Goal: Transaction & Acquisition: Purchase product/service

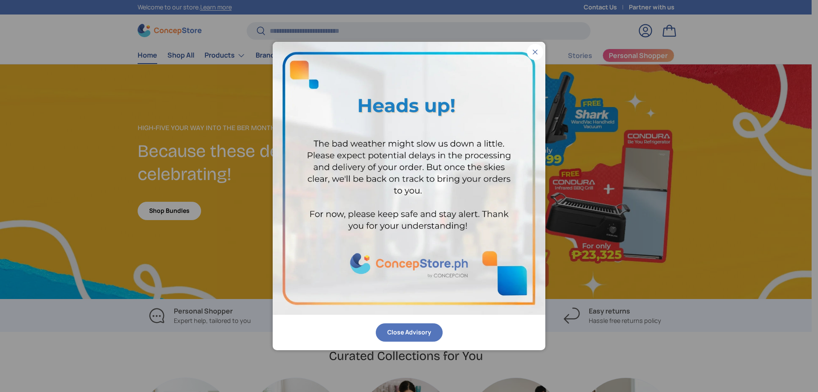
scroll to position [2320, 3483]
click at [537, 52] on button "Close" at bounding box center [535, 52] width 16 height 16
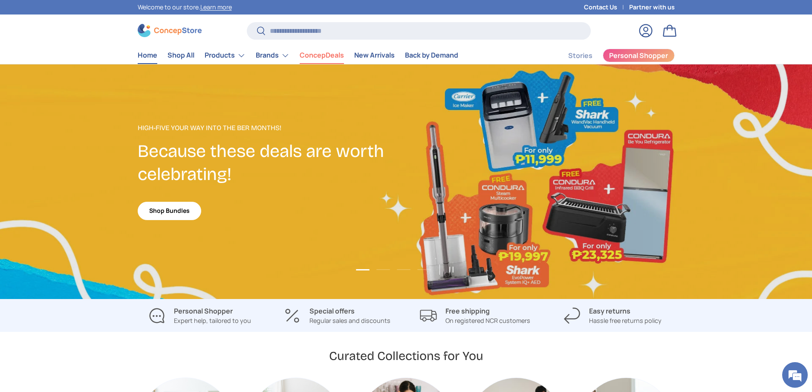
click at [344, 62] on link "ConcepDeals" at bounding box center [321, 55] width 44 height 17
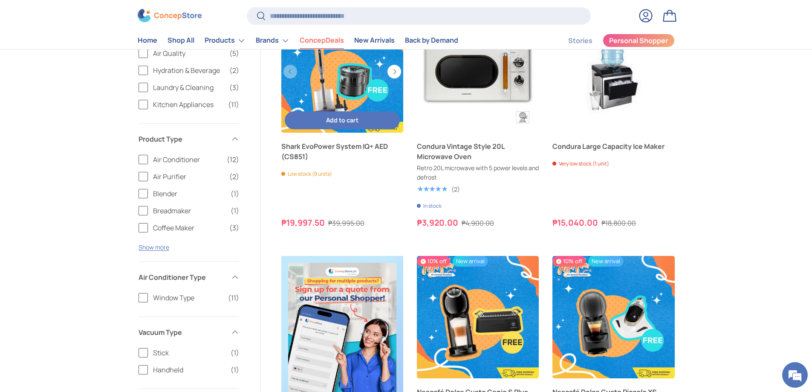
click at [369, 121] on link "Shark EvoPower System IQ+ AED (CS851)" at bounding box center [342, 72] width 122 height 122
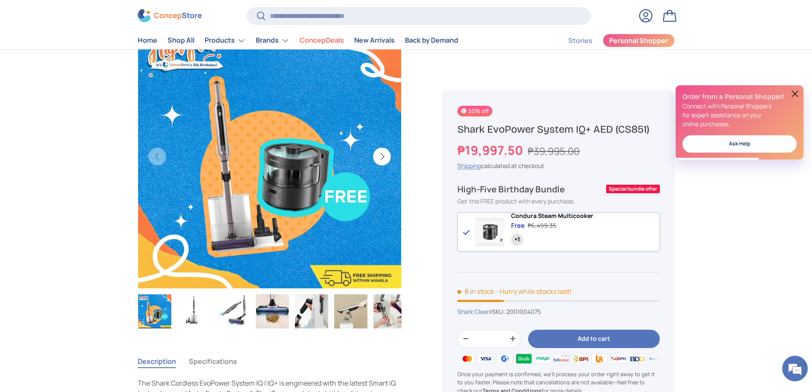
click at [378, 165] on button "Next" at bounding box center [382, 156] width 18 height 18
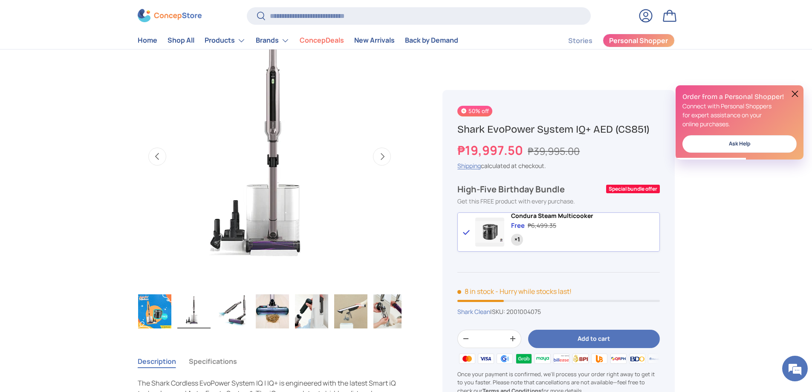
click at [378, 165] on button "Next" at bounding box center [382, 156] width 18 height 18
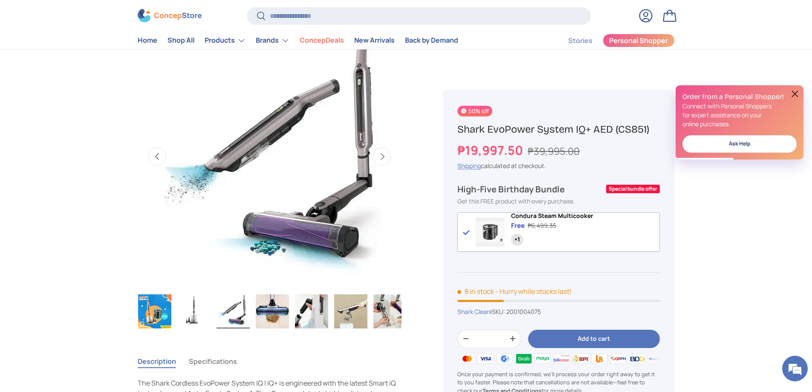
click at [378, 165] on button "Next" at bounding box center [382, 156] width 18 height 18
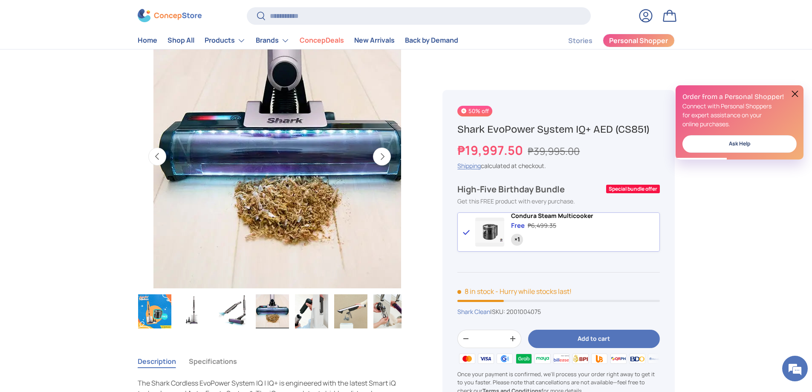
scroll to position [0, 793]
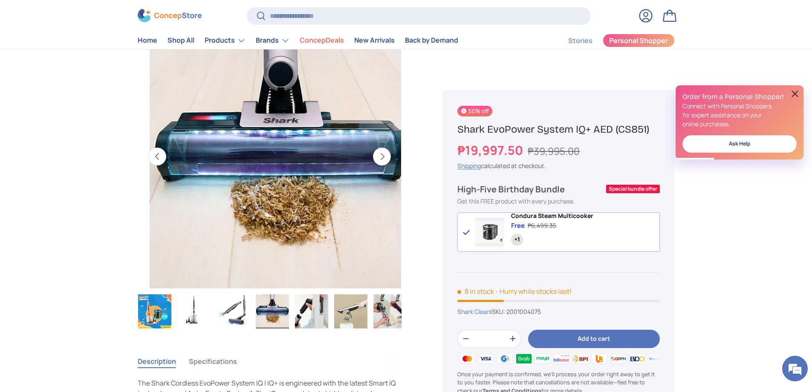
click at [378, 165] on button "Next" at bounding box center [382, 156] width 18 height 18
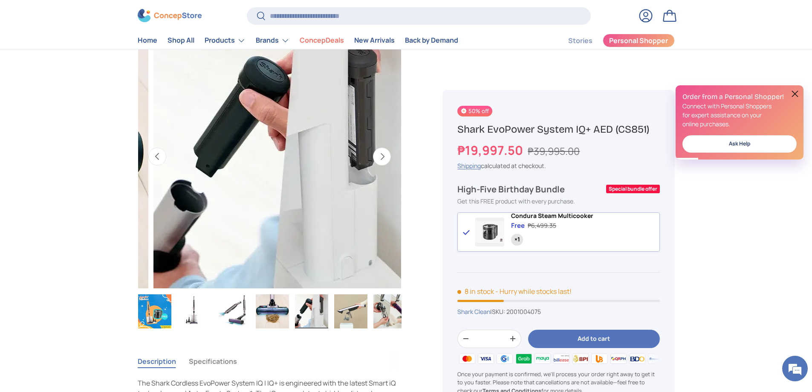
click at [378, 165] on button "Next" at bounding box center [382, 156] width 18 height 18
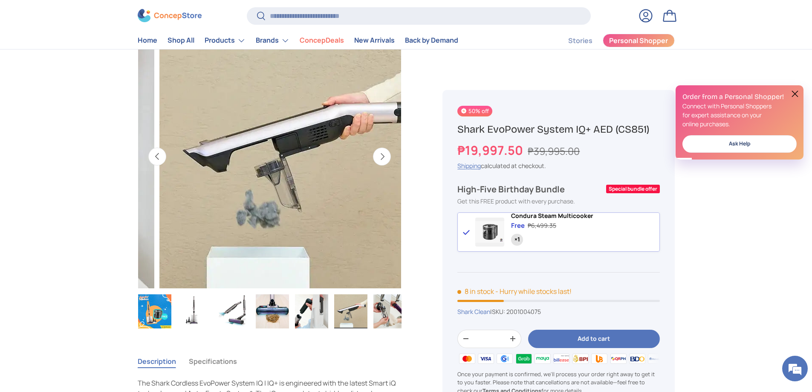
scroll to position [0, 1322]
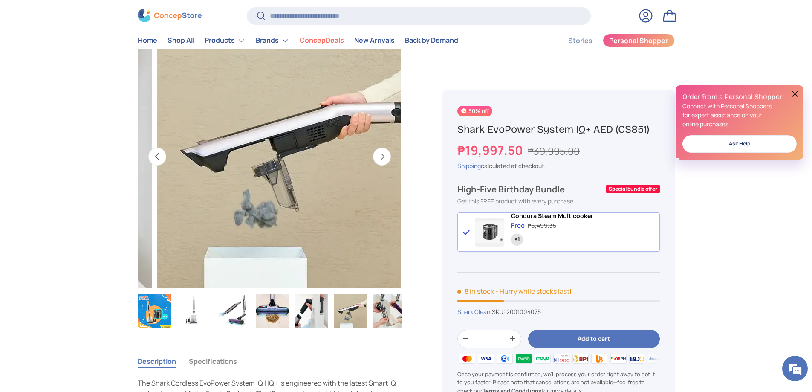
click at [378, 165] on button "Next" at bounding box center [382, 156] width 18 height 18
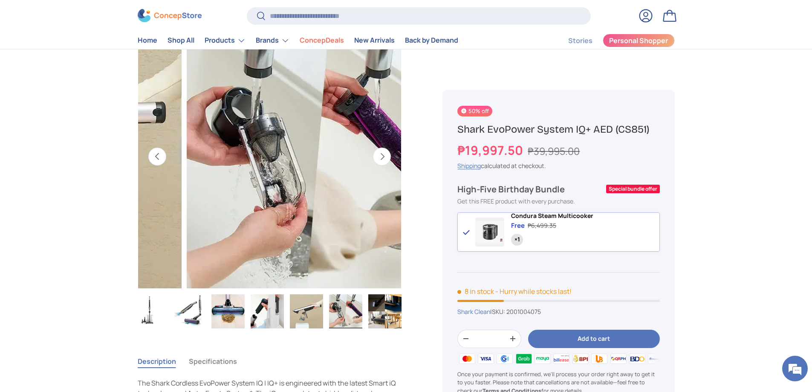
scroll to position [0, 58]
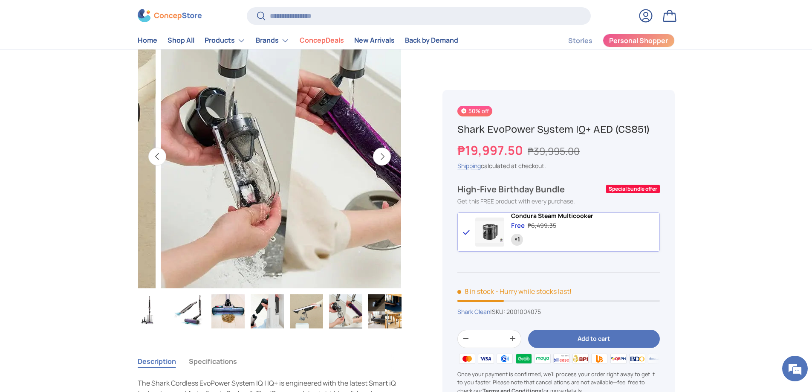
click at [378, 165] on button "Next" at bounding box center [382, 156] width 18 height 18
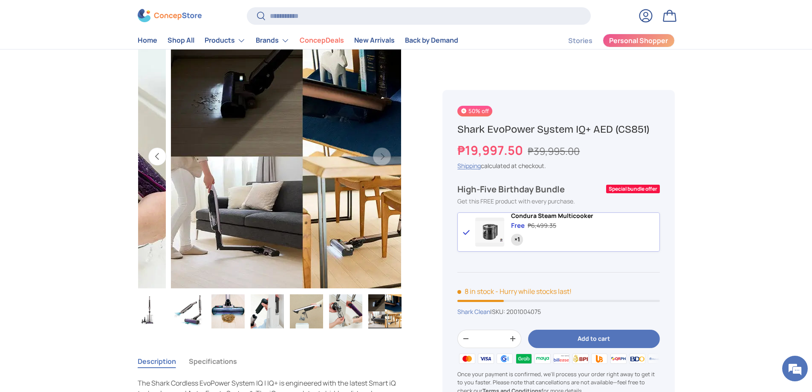
scroll to position [0, 1851]
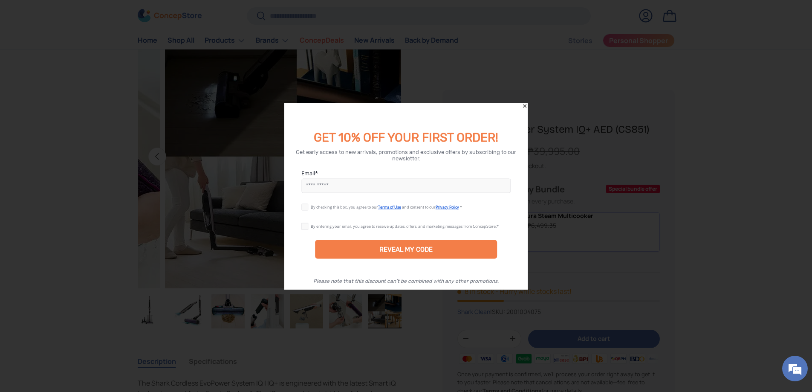
click at [525, 107] on icon "Close" at bounding box center [524, 106] width 6 height 6
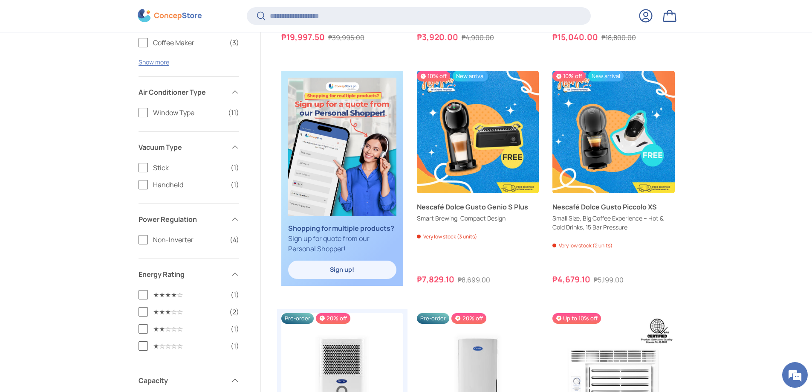
scroll to position [805, 0]
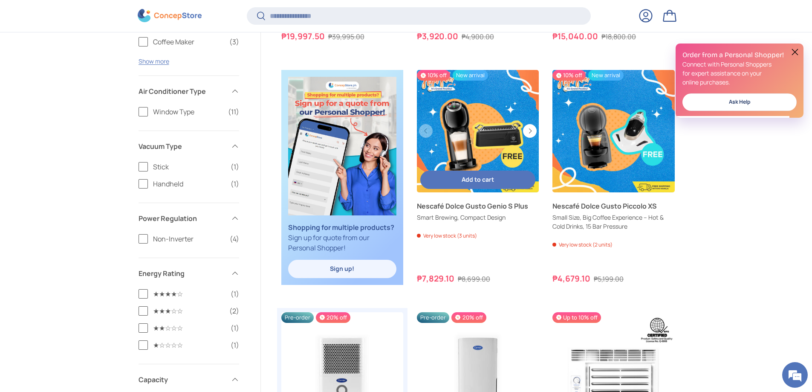
click at [522, 161] on link "Nescafé Dolce Gusto Genio S Plus" at bounding box center [478, 131] width 122 height 122
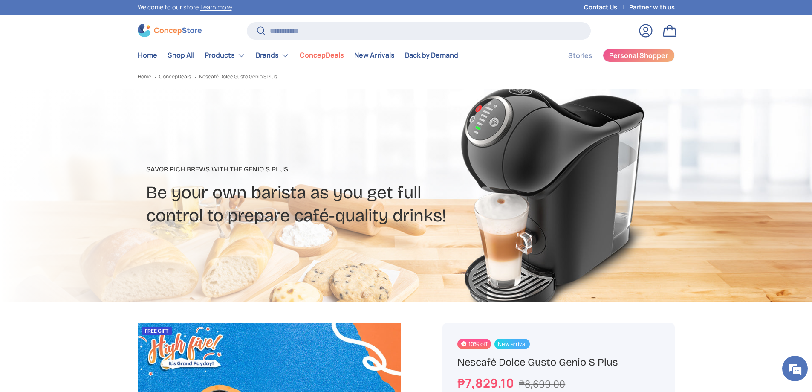
scroll to position [341, 0]
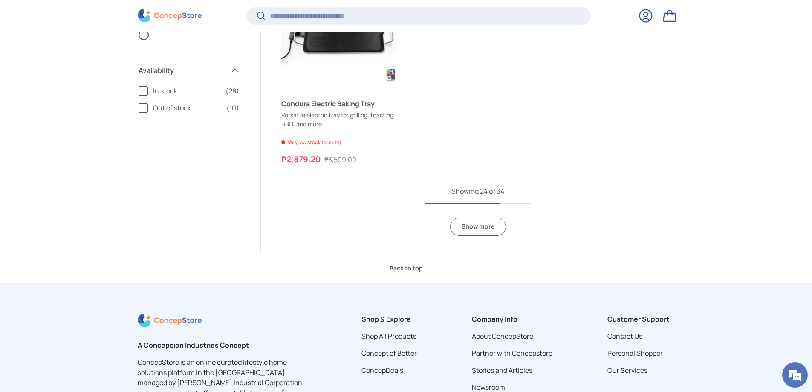
scroll to position [2680, 0]
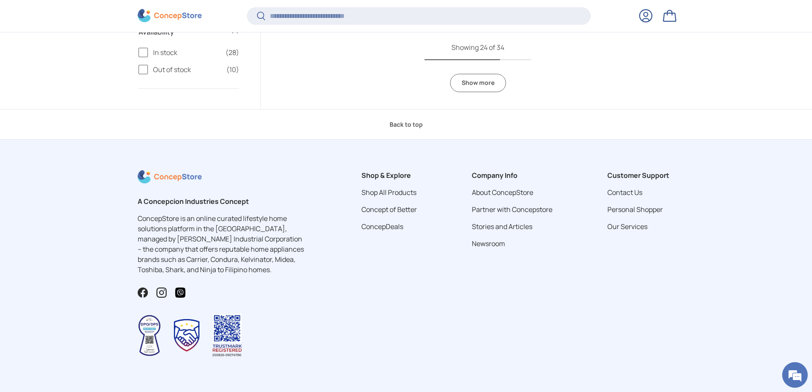
click at [480, 92] on link "Show more" at bounding box center [478, 83] width 56 height 18
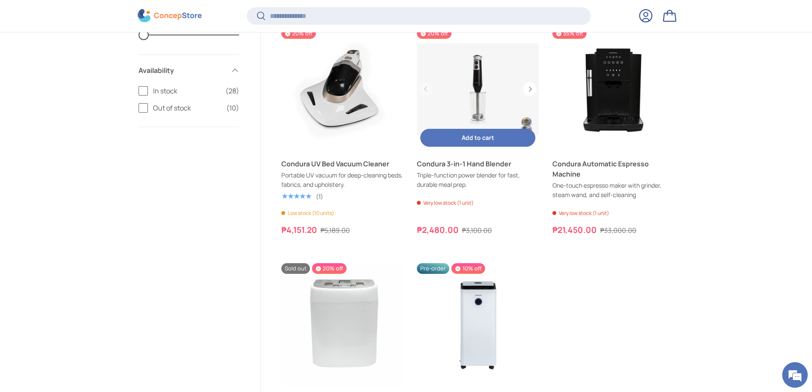
scroll to position [3191, 0]
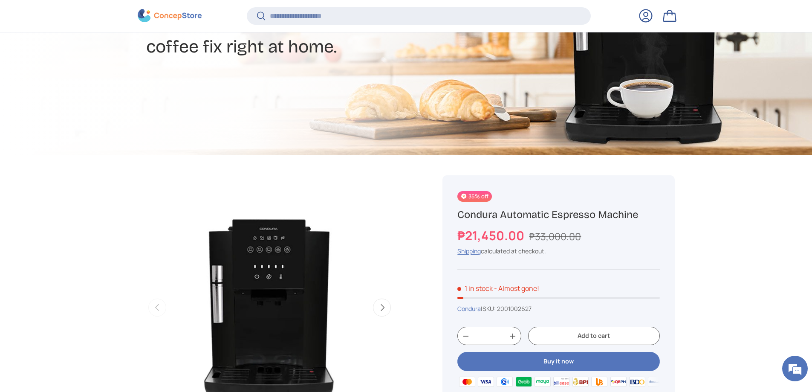
scroll to position [380, 0]
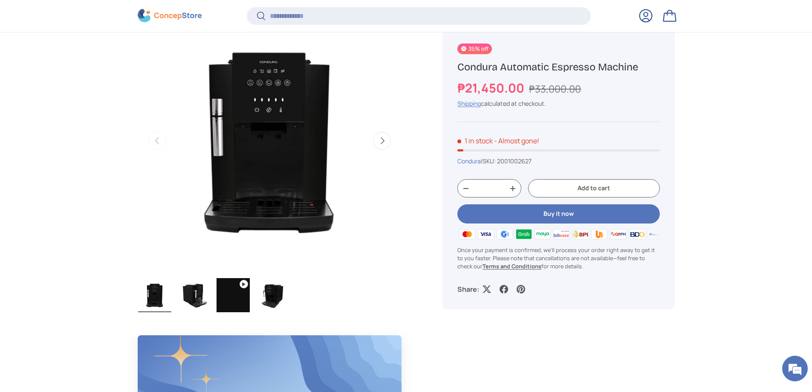
click at [374, 150] on button "Next" at bounding box center [382, 141] width 18 height 18
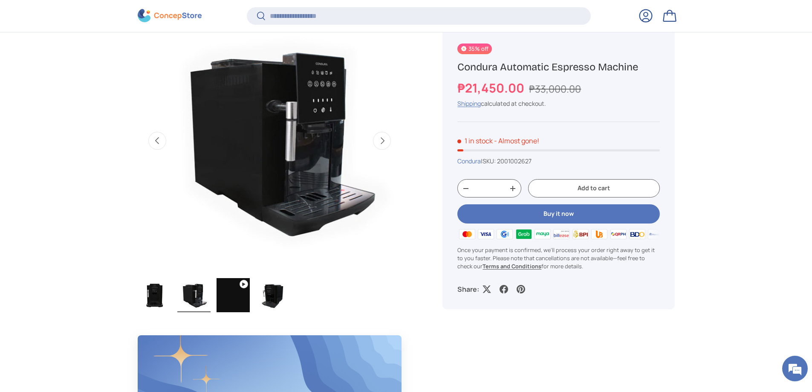
scroll to position [0, 265]
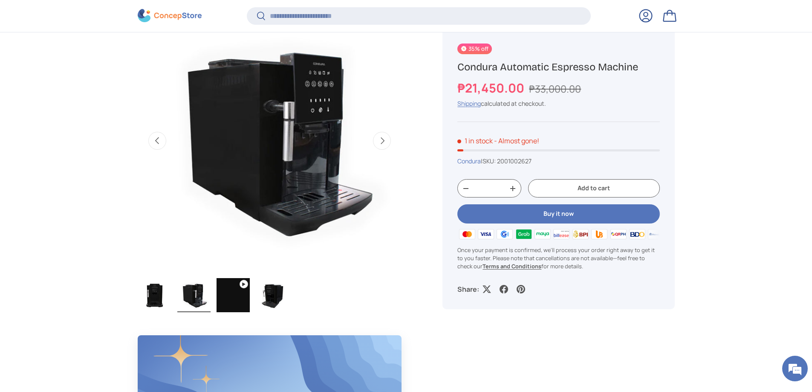
click at [374, 150] on button "Next" at bounding box center [382, 141] width 18 height 18
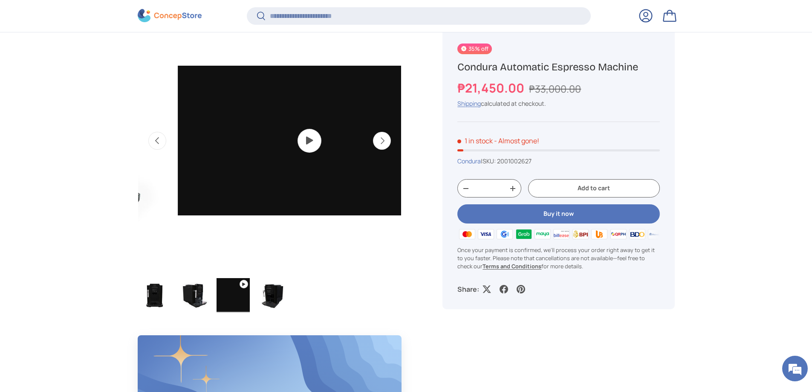
scroll to position [0, 529]
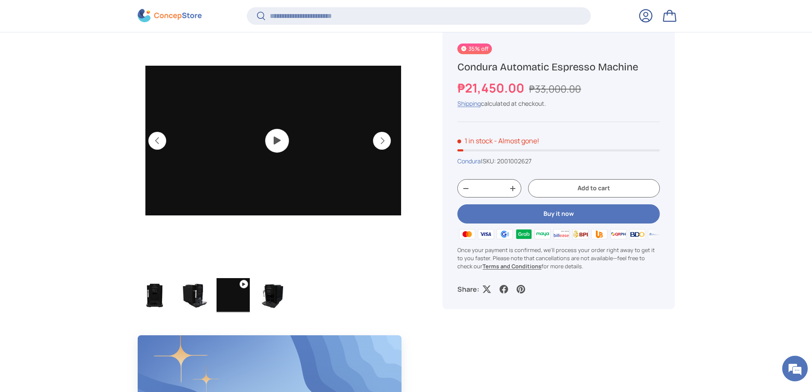
click at [266, 147] on img "Gallery Viewer" at bounding box center [276, 140] width 263 height 263
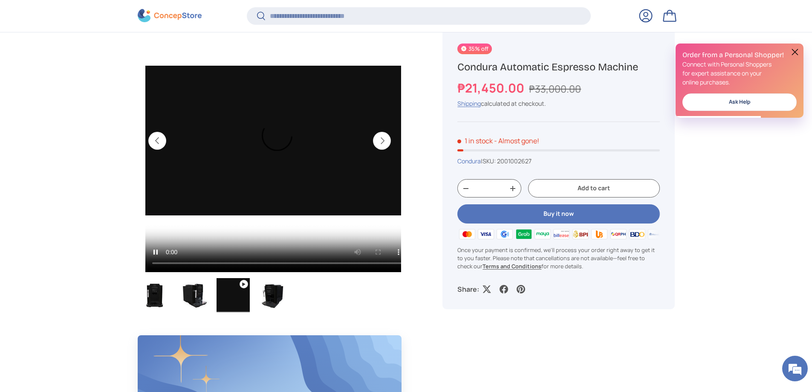
scroll to position [0, 0]
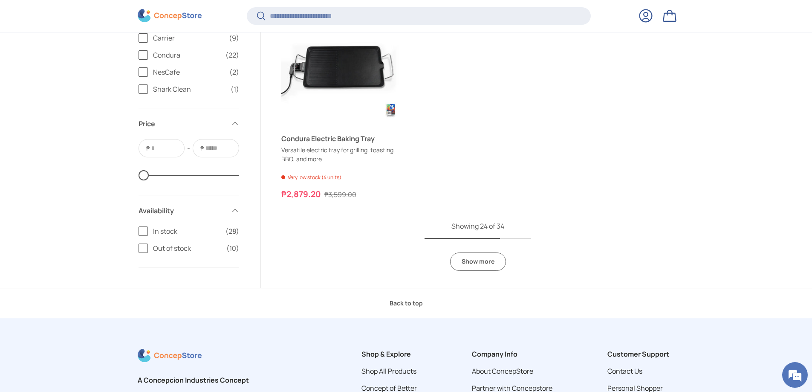
scroll to position [2753, 0]
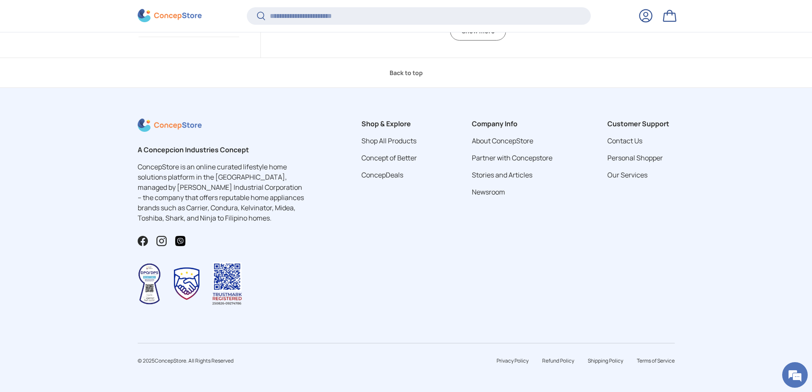
click at [484, 40] on link "Show more" at bounding box center [478, 31] width 56 height 18
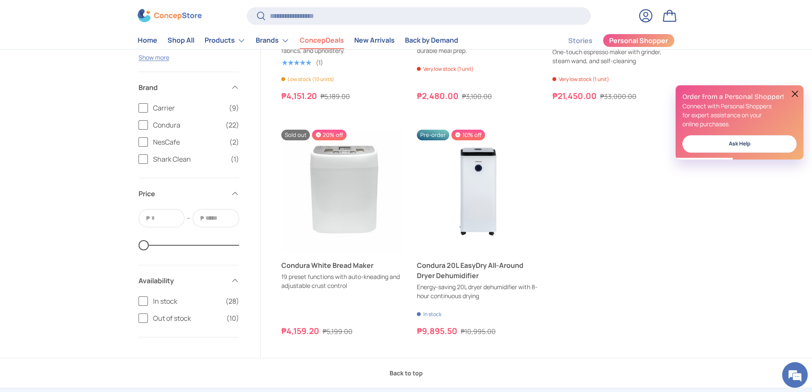
scroll to position [2885, 0]
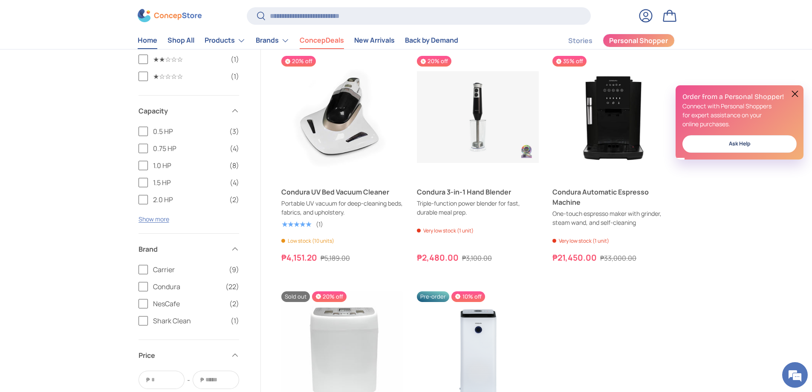
click at [147, 44] on link "Home" at bounding box center [148, 40] width 20 height 17
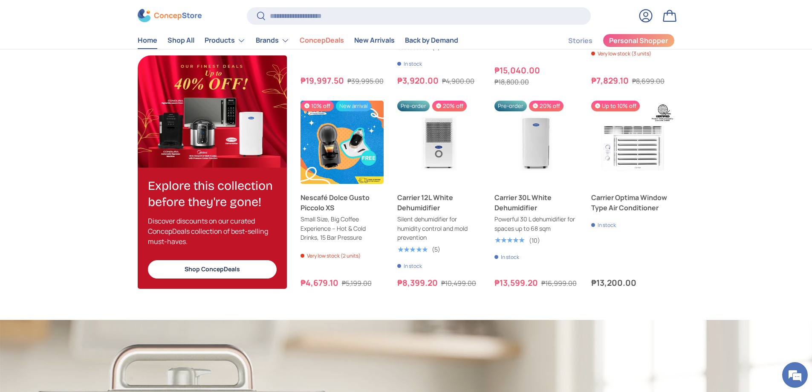
scroll to position [852, 0]
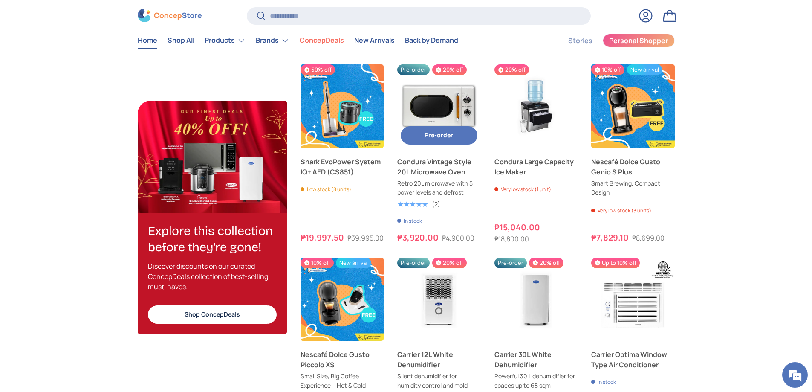
click at [439, 148] on img "Condura Vintage Style 20L Microwave Oven" at bounding box center [439, 106] width 84 height 84
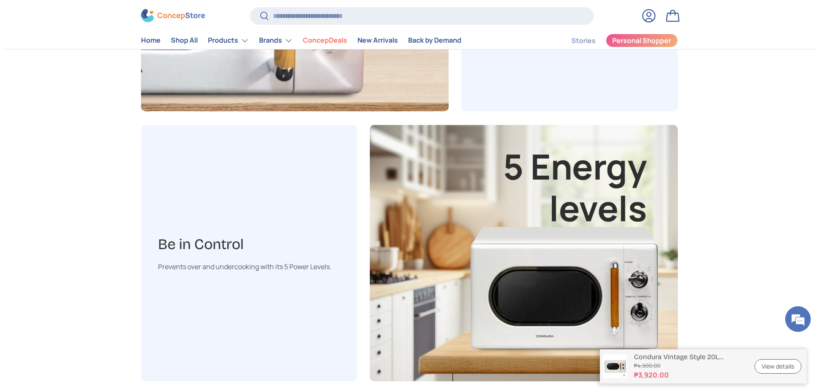
scroll to position [1363, 0]
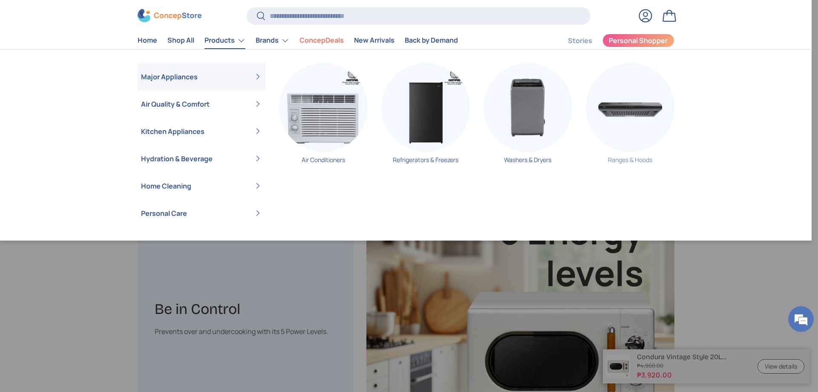
click at [639, 147] on img "Primary" at bounding box center [630, 107] width 89 height 89
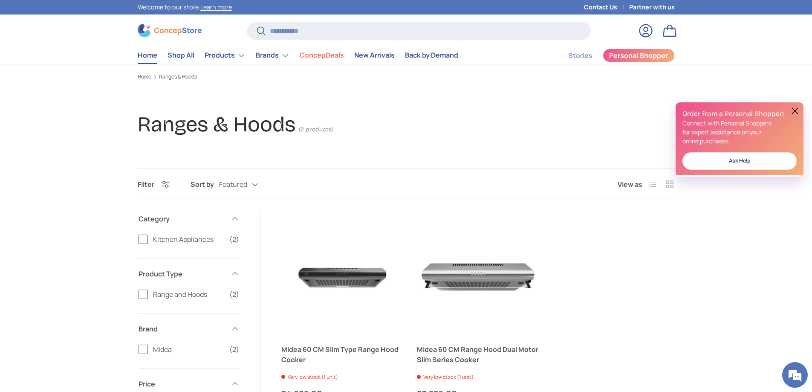
click at [149, 62] on link "Home" at bounding box center [148, 55] width 20 height 17
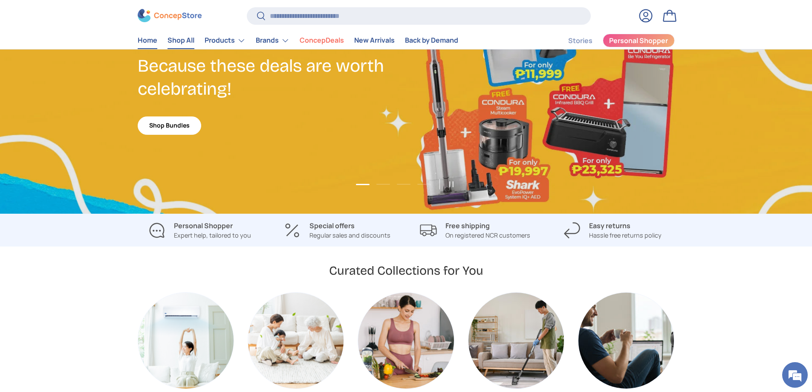
click at [194, 47] on link "Shop All" at bounding box center [180, 40] width 27 height 17
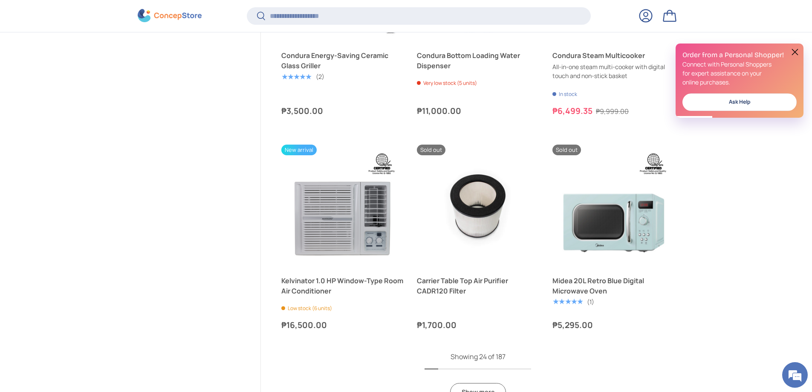
scroll to position [2084, 0]
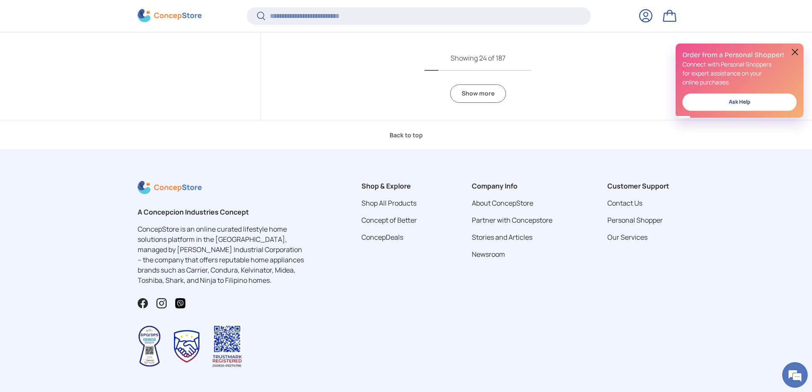
click at [491, 103] on link "Show more" at bounding box center [478, 93] width 56 height 18
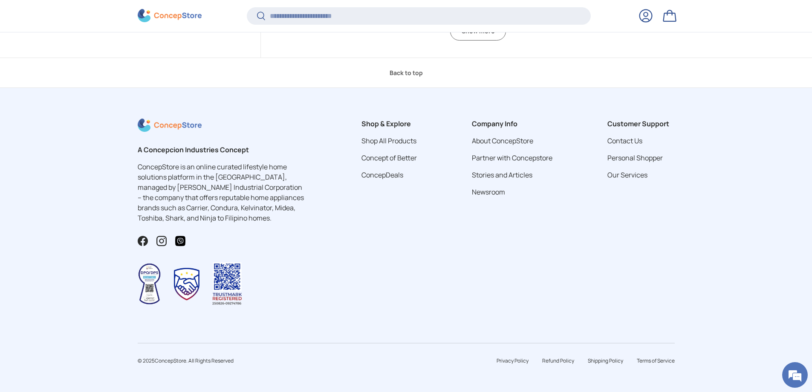
scroll to position [4256, 0]
click at [484, 40] on link "Show more" at bounding box center [478, 31] width 56 height 18
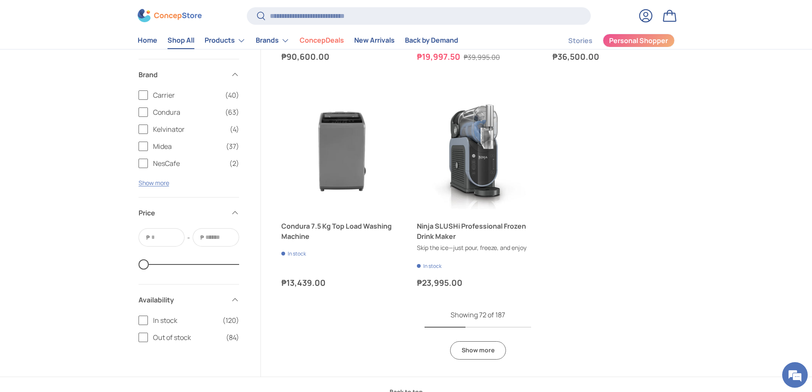
scroll to position [5197, 0]
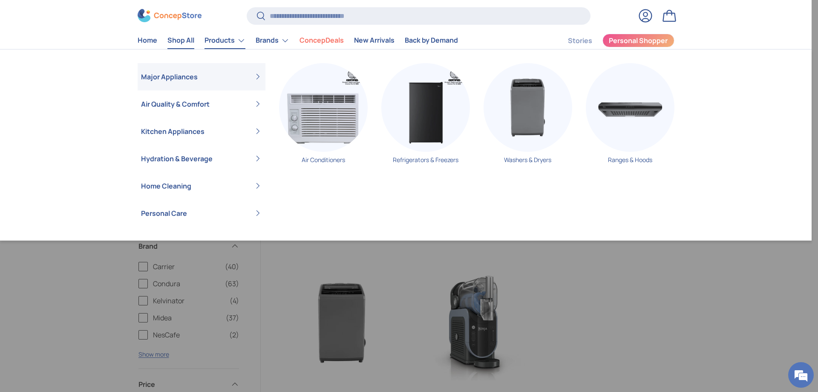
click at [243, 41] on link "Products" at bounding box center [224, 40] width 41 height 17
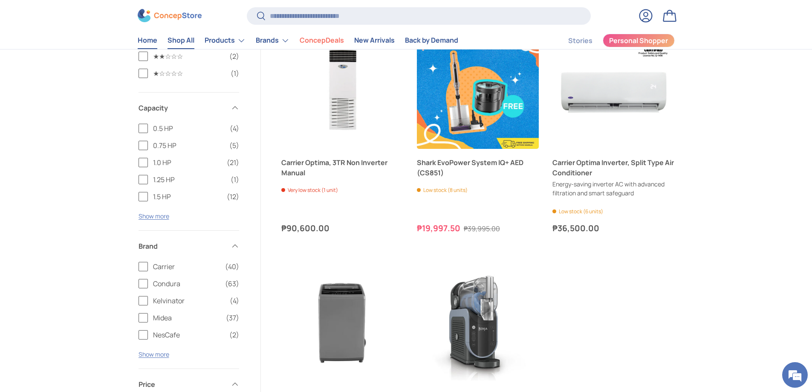
click at [156, 46] on link "Home" at bounding box center [148, 40] width 20 height 17
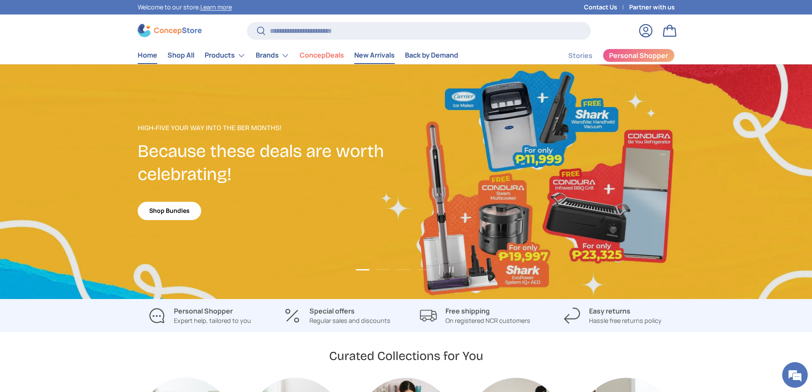
click at [394, 63] on link "New Arrivals" at bounding box center [374, 55] width 40 height 17
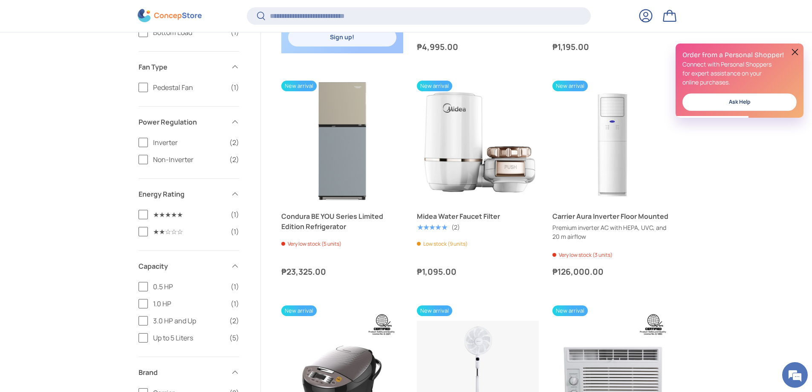
scroll to position [678, 0]
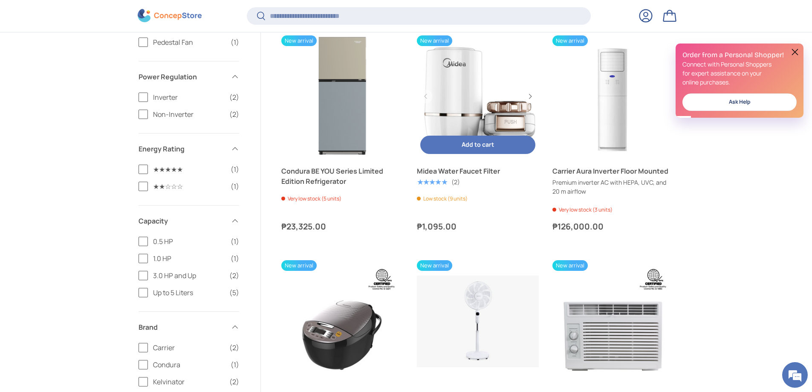
click at [488, 157] on link "Midea Water Faucet Filter" at bounding box center [478, 96] width 122 height 122
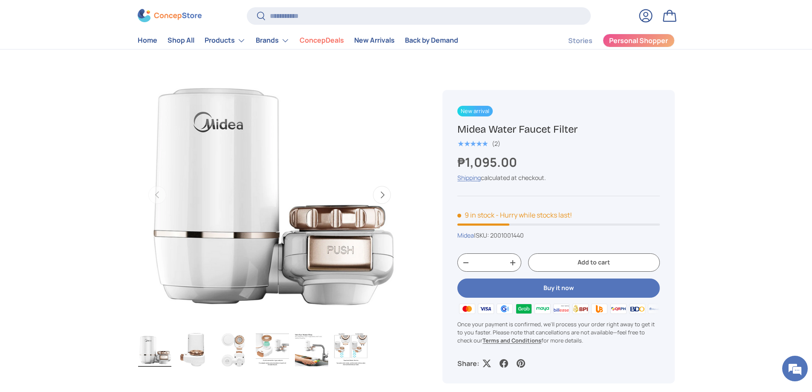
scroll to position [128, 0]
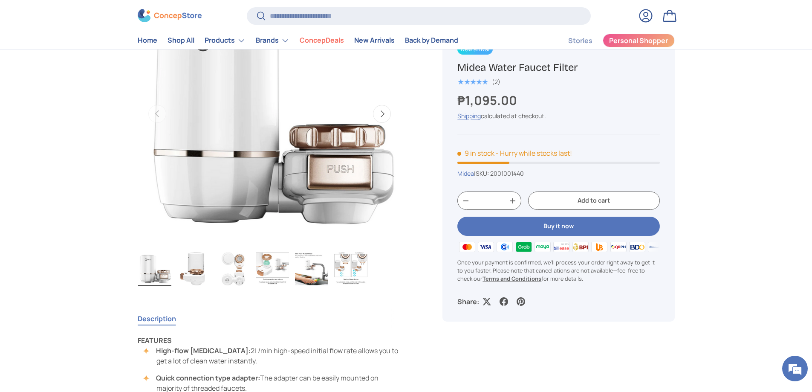
click at [320, 285] on img "Gallery Viewer" at bounding box center [311, 268] width 33 height 34
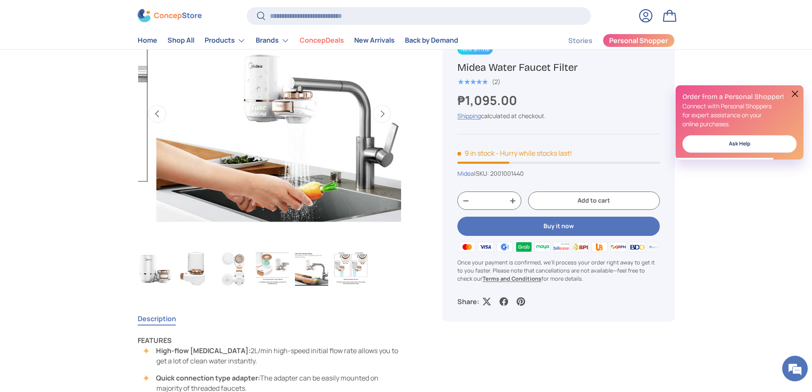
click at [359, 285] on img "Gallery Viewer" at bounding box center [350, 268] width 33 height 34
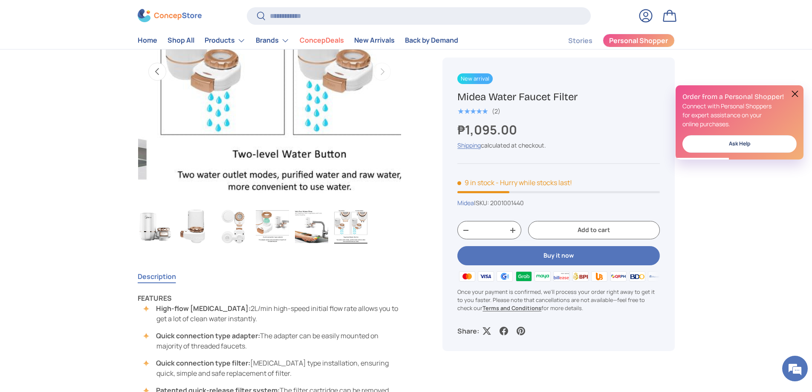
scroll to position [170, 0]
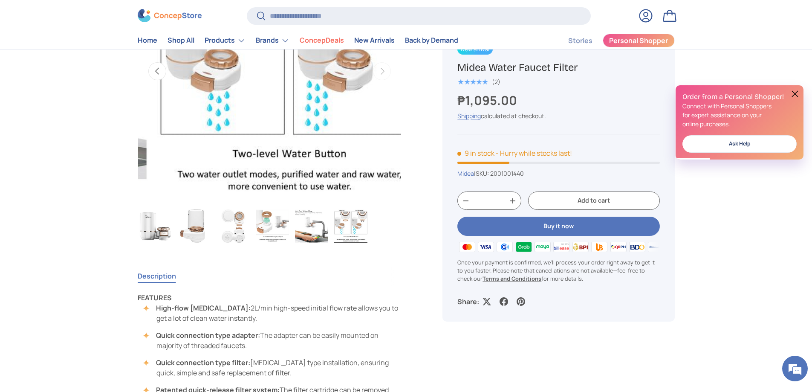
click at [155, 243] on img "Gallery Viewer" at bounding box center [154, 226] width 33 height 34
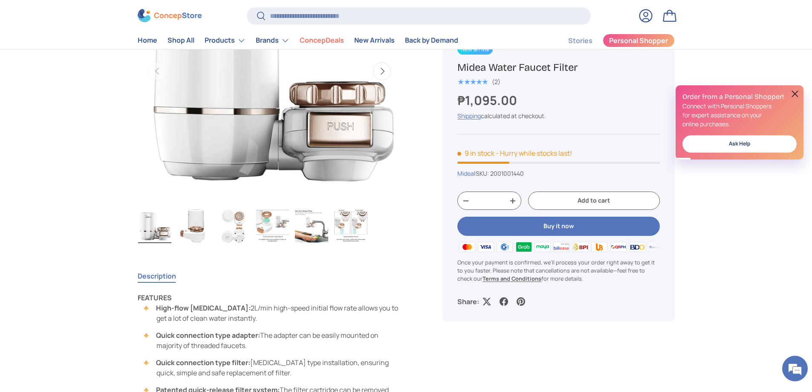
click at [190, 243] on img "Gallery Viewer" at bounding box center [193, 226] width 33 height 34
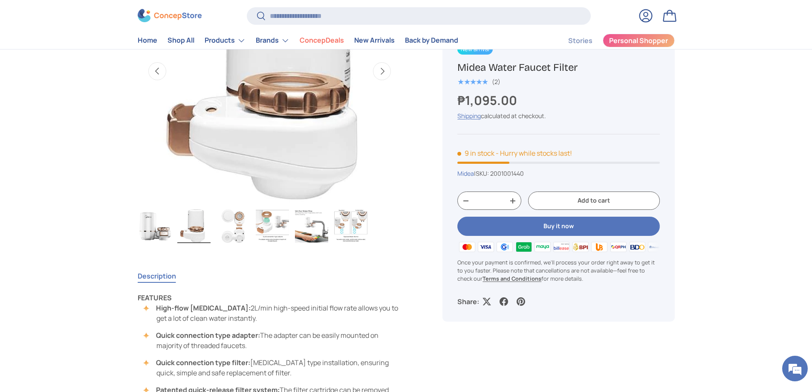
click at [238, 243] on img "Gallery Viewer" at bounding box center [232, 226] width 33 height 34
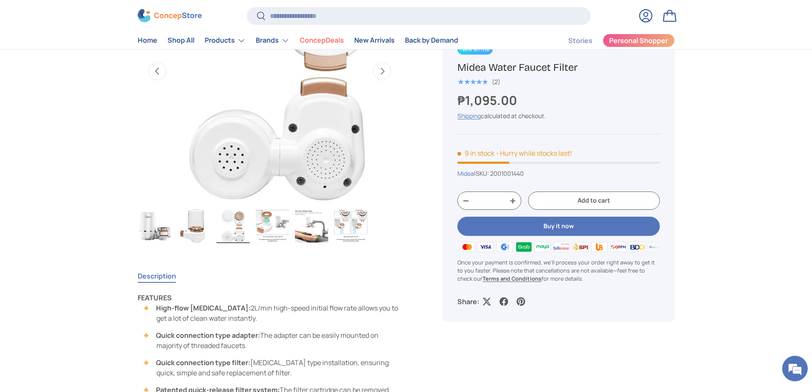
click at [267, 243] on img "Gallery Viewer" at bounding box center [272, 226] width 33 height 34
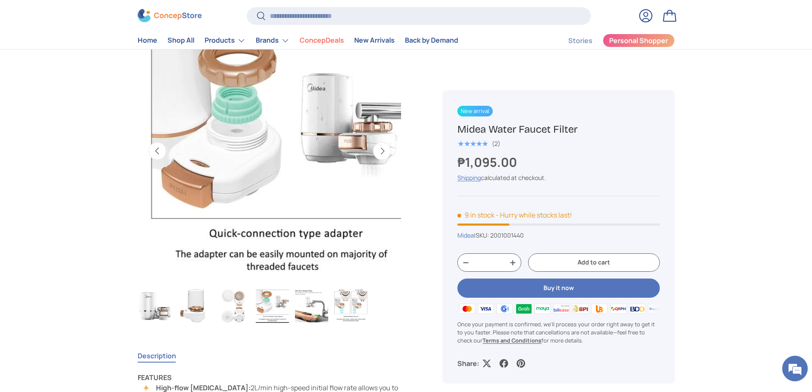
scroll to position [85, 0]
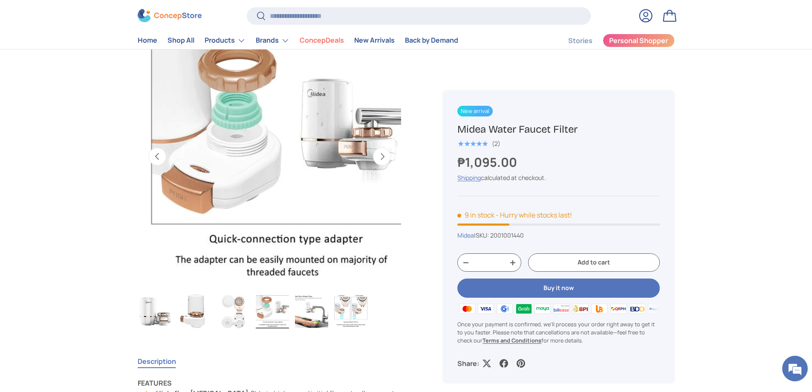
click at [322, 328] on img "Gallery Viewer" at bounding box center [311, 311] width 33 height 34
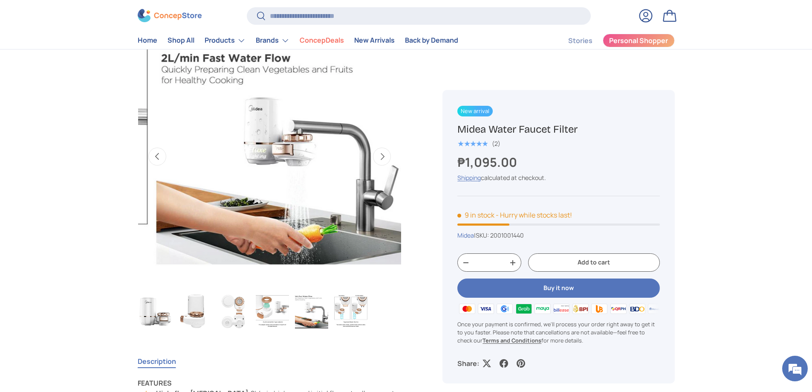
click at [356, 328] on img "Gallery Viewer" at bounding box center [350, 311] width 33 height 34
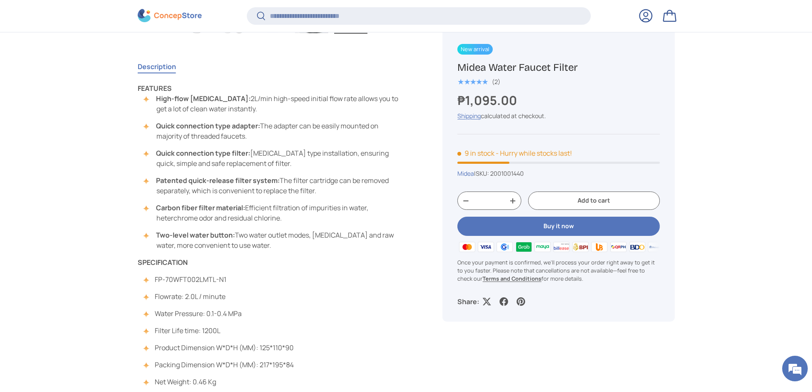
scroll to position [635, 0]
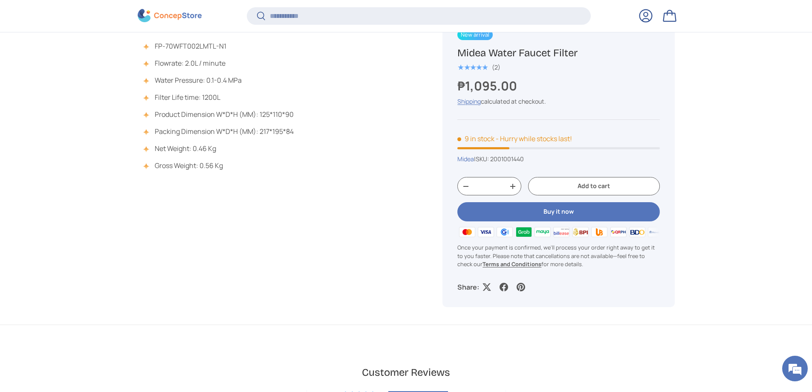
click at [582, 177] on button "Add to cart" at bounding box center [593, 186] width 131 height 18
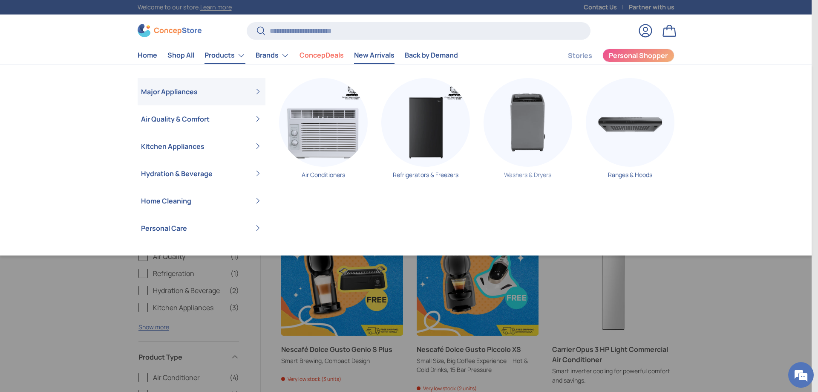
click at [531, 167] on img "Primary" at bounding box center [528, 122] width 89 height 89
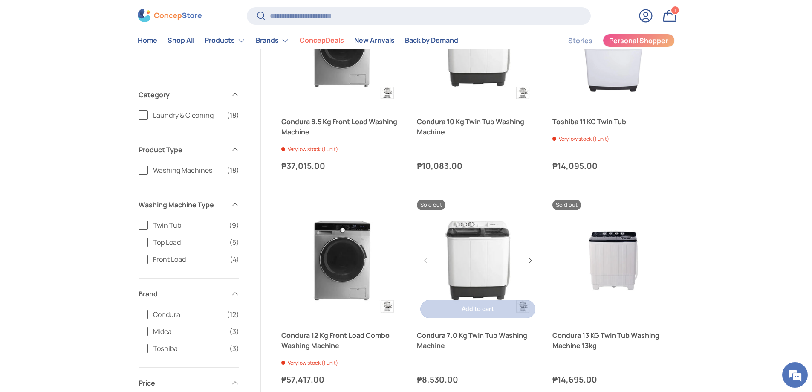
scroll to position [639, 0]
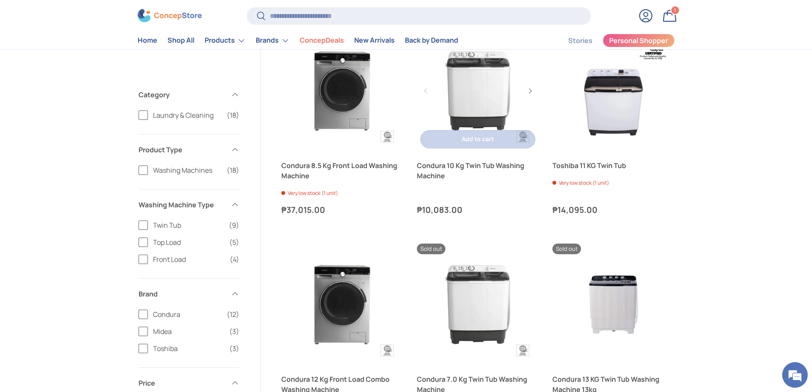
click at [484, 152] on link "Condura 10 Kg Twin Tub Washing Machine" at bounding box center [478, 91] width 122 height 122
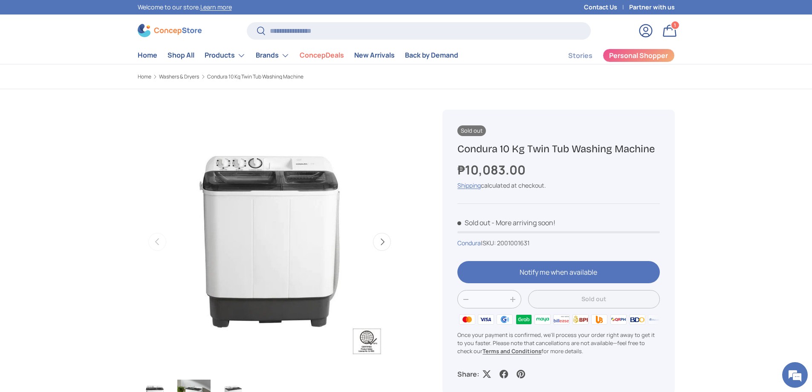
click at [378, 251] on button "Next" at bounding box center [382, 242] width 18 height 18
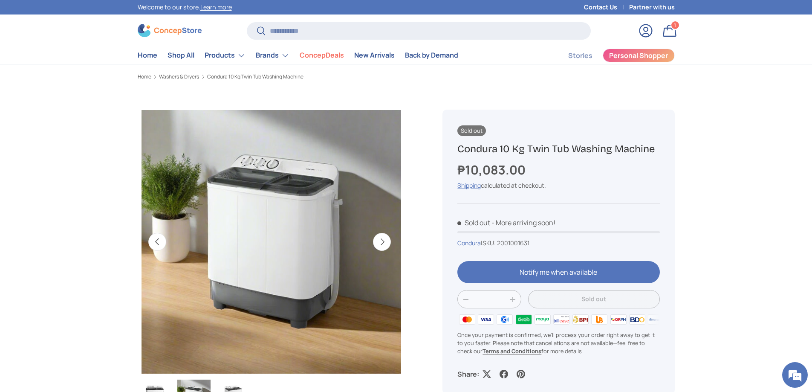
click at [378, 251] on button "Next" at bounding box center [382, 242] width 18 height 18
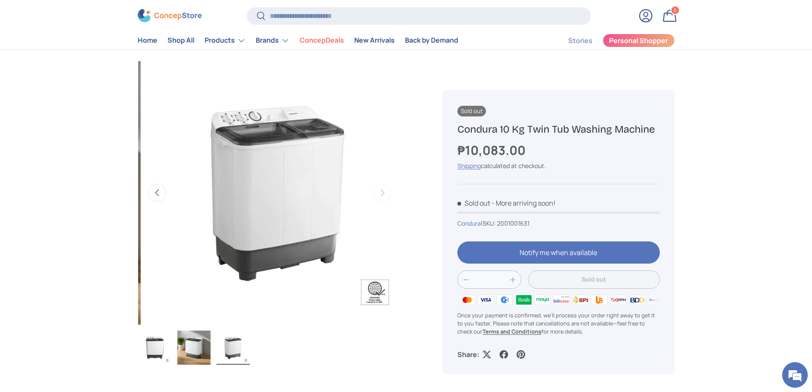
scroll to position [128, 0]
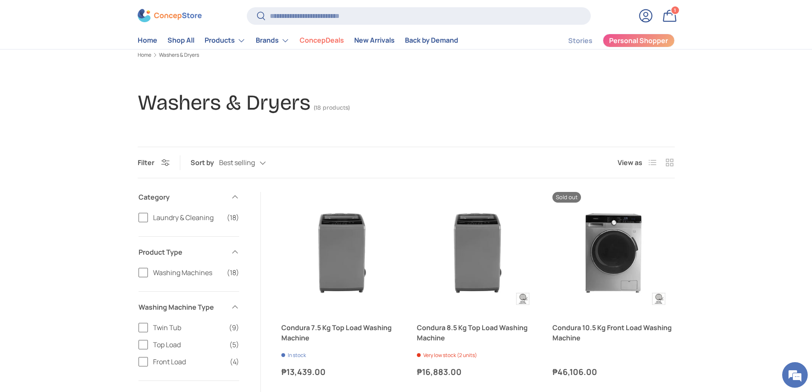
scroll to position [43, 0]
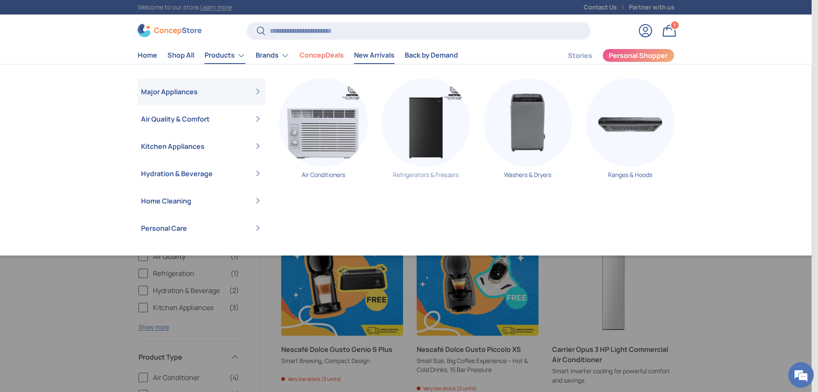
click at [443, 163] on img "Primary" at bounding box center [425, 122] width 89 height 89
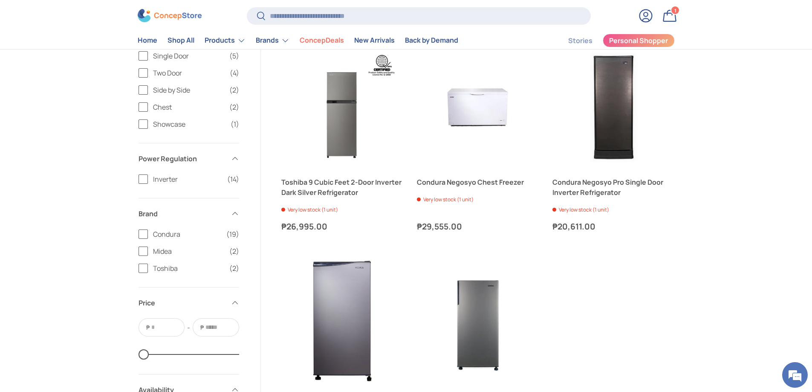
scroll to position [1278, 0]
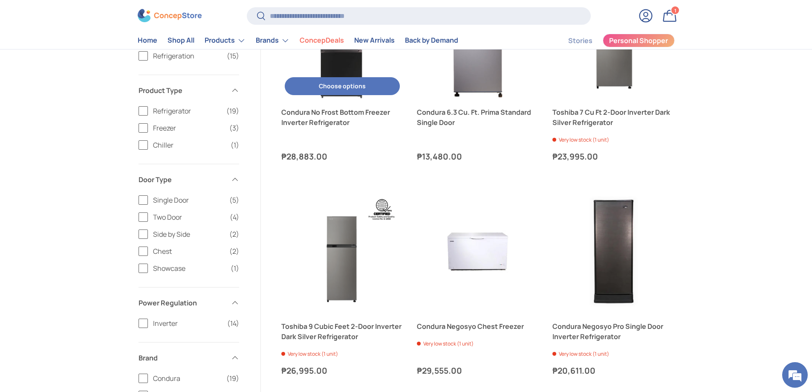
click at [355, 95] on button "Choose options Choose options" at bounding box center [342, 86] width 115 height 18
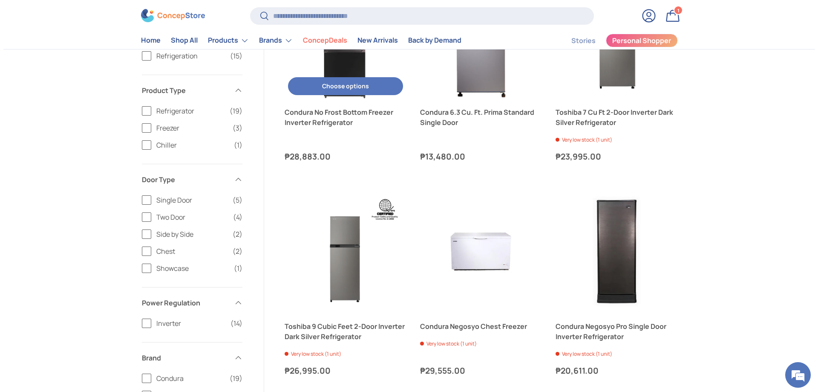
scroll to position [0, 0]
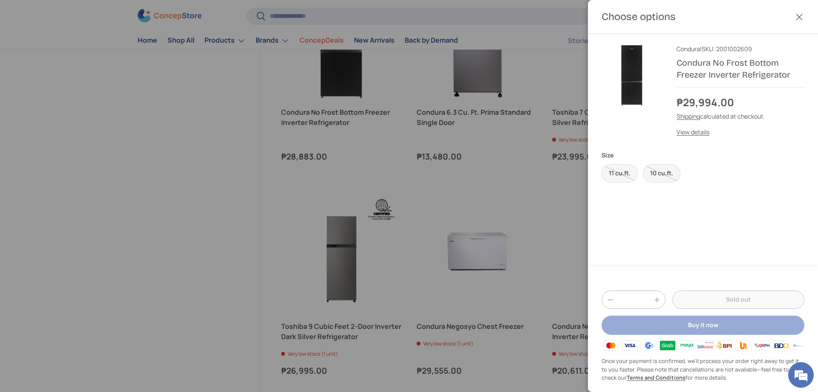
click at [790, 18] on button "Close" at bounding box center [799, 17] width 19 height 19
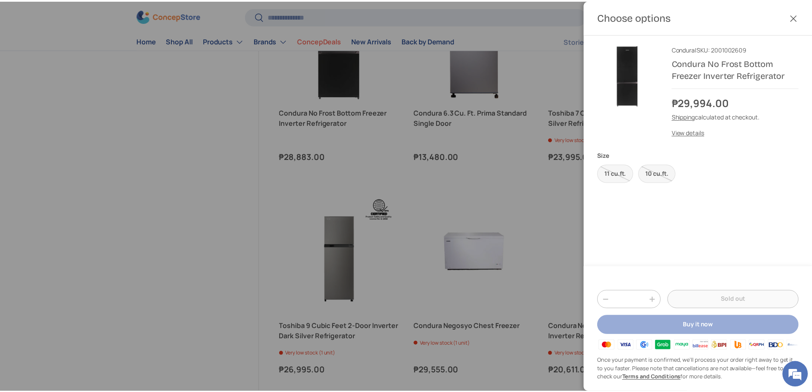
scroll to position [1278, 0]
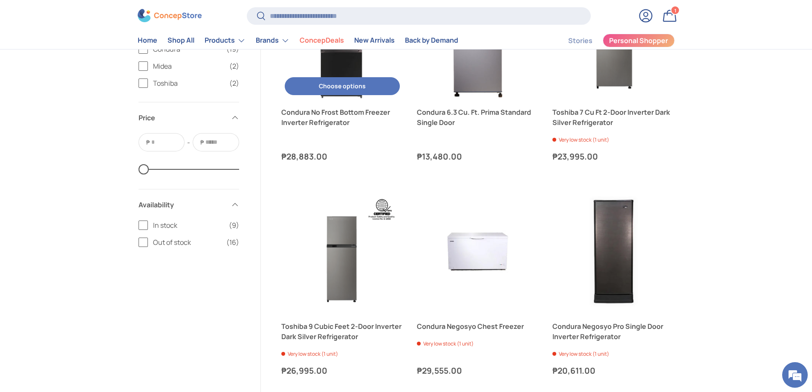
click at [343, 98] on link "Condura No Frost Bottom Freezer Inverter Refrigerator" at bounding box center [342, 38] width 122 height 122
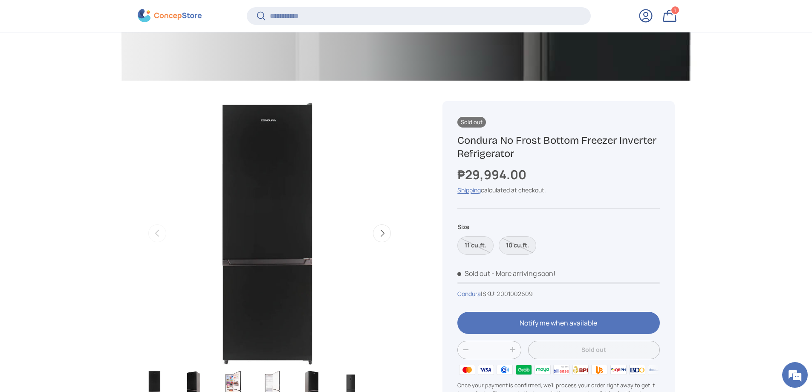
scroll to position [380, 0]
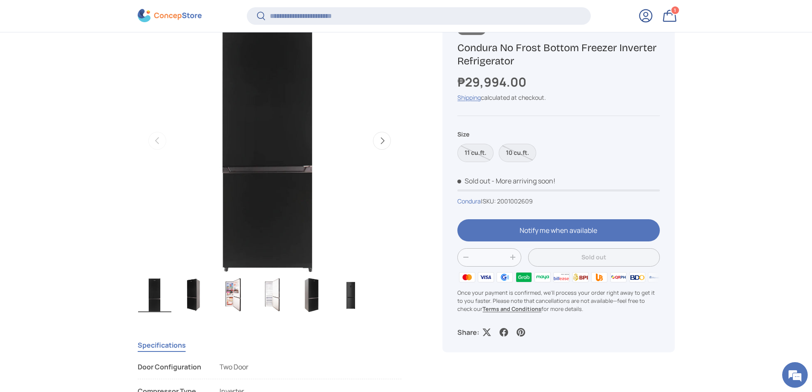
click at [228, 296] on img "Gallery Viewer" at bounding box center [232, 295] width 33 height 34
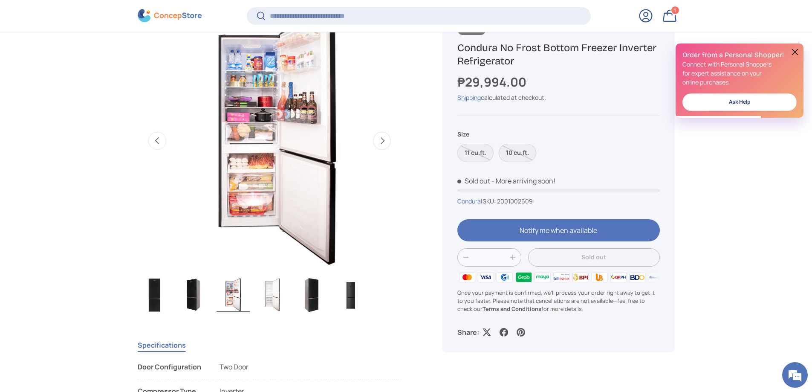
scroll to position [0, 0]
click at [374, 150] on button "Next" at bounding box center [382, 141] width 18 height 18
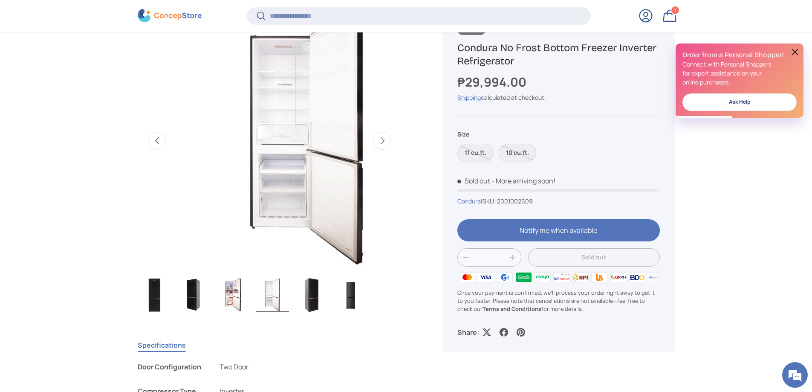
scroll to position [0, 793]
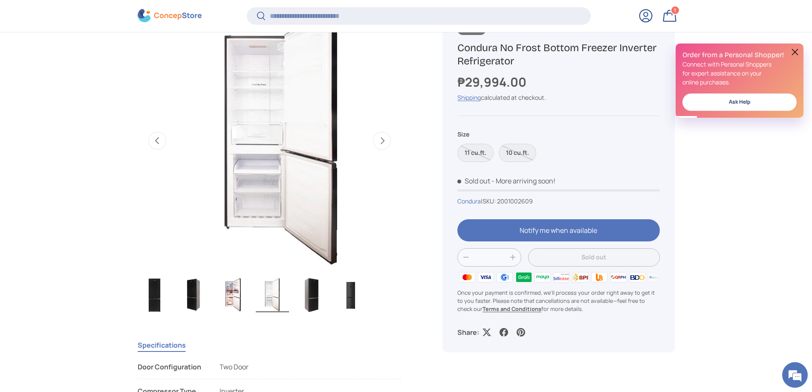
click at [374, 150] on button "Next" at bounding box center [382, 141] width 18 height 18
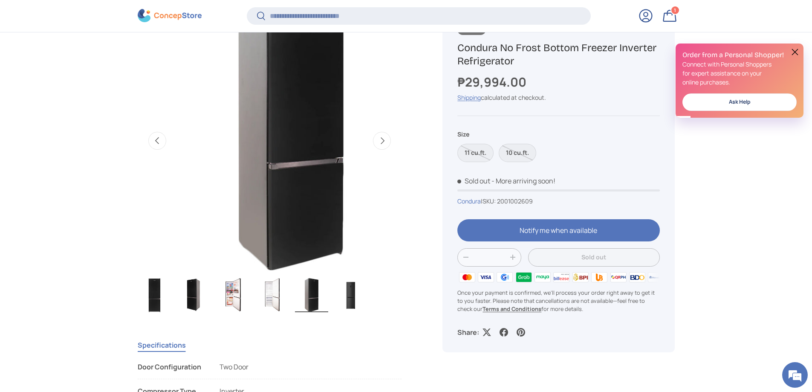
scroll to position [0, 1058]
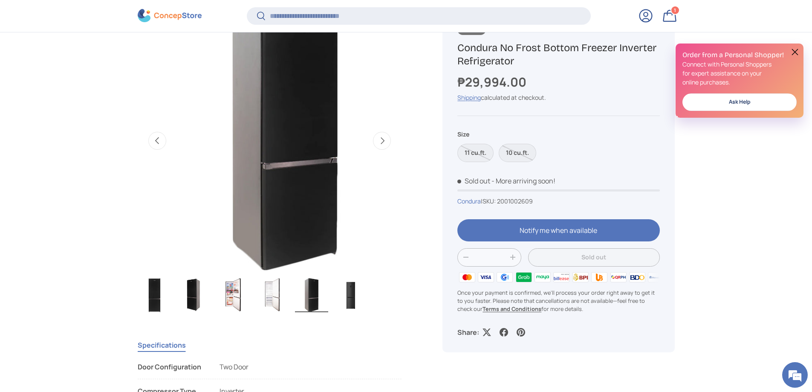
click at [374, 150] on button "Next" at bounding box center [382, 141] width 18 height 18
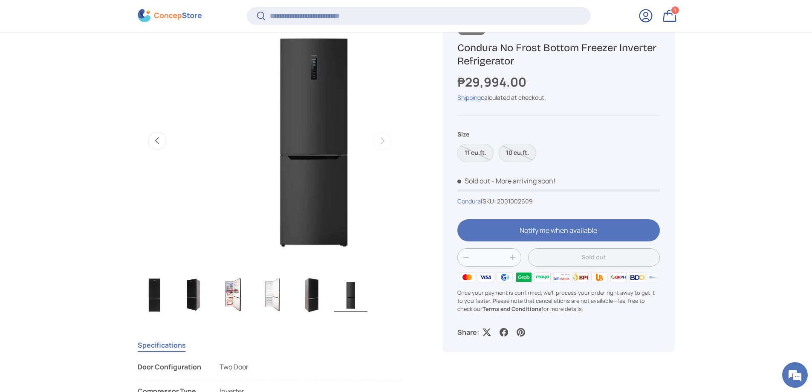
scroll to position [0, 1322]
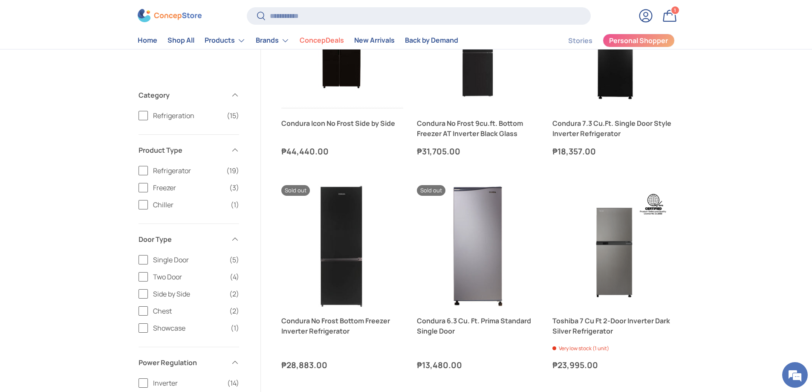
scroll to position [1065, 0]
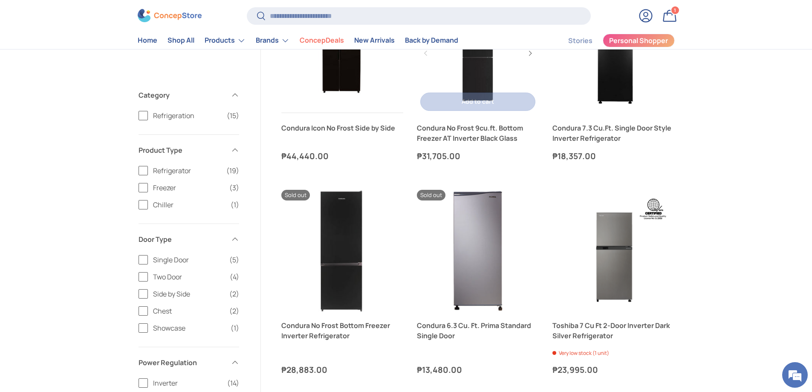
click at [476, 114] on link "Condura No Frost 9cu.ft. Bottom Freezer AT Inverter Black Glass" at bounding box center [478, 53] width 122 height 122
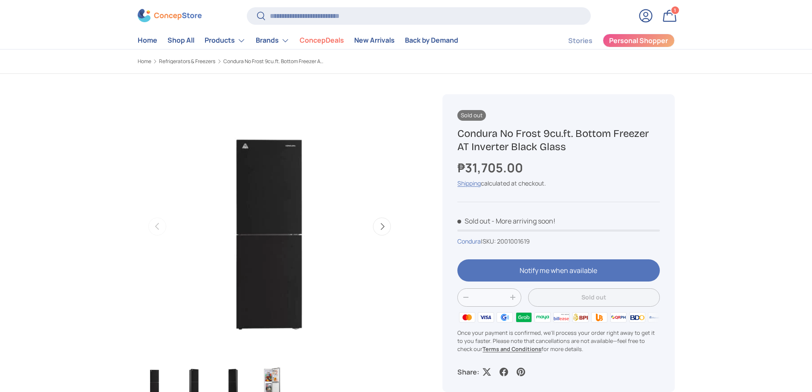
scroll to position [43, 0]
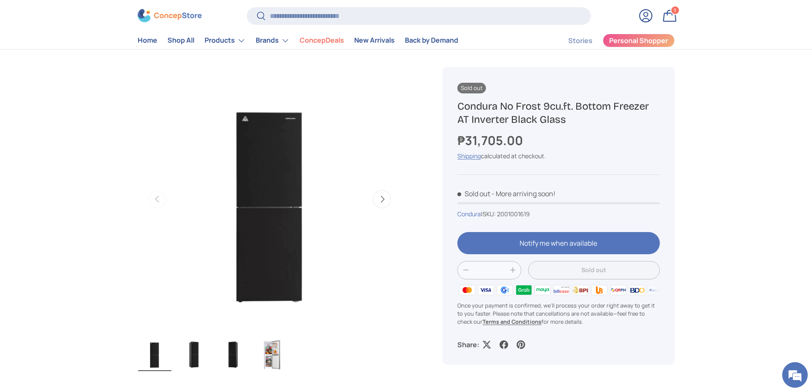
click at [378, 208] on button "Next" at bounding box center [382, 199] width 18 height 18
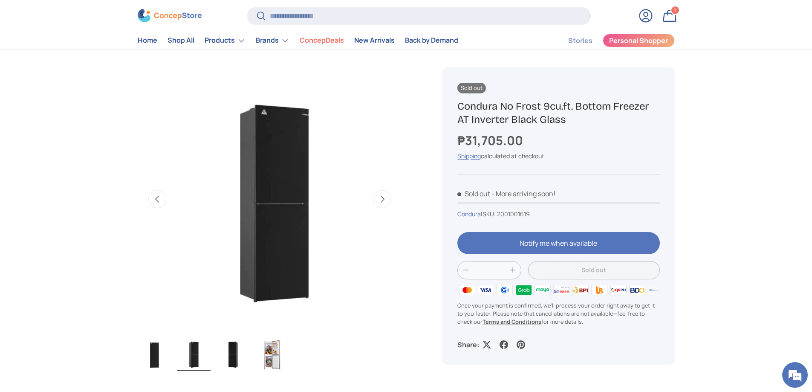
click at [378, 208] on button "Next" at bounding box center [382, 199] width 18 height 18
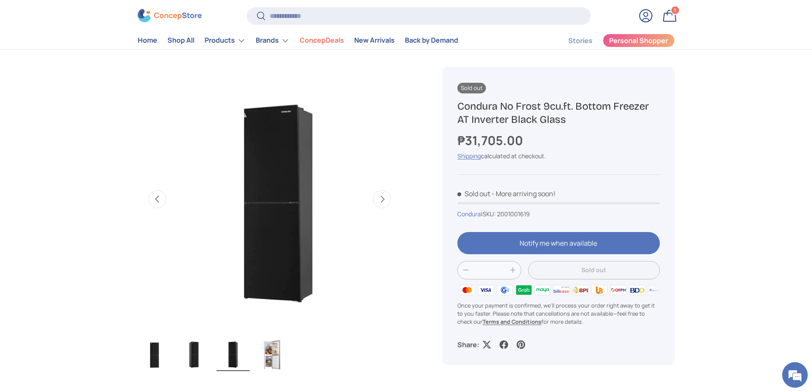
click at [377, 208] on button "Next" at bounding box center [382, 199] width 18 height 18
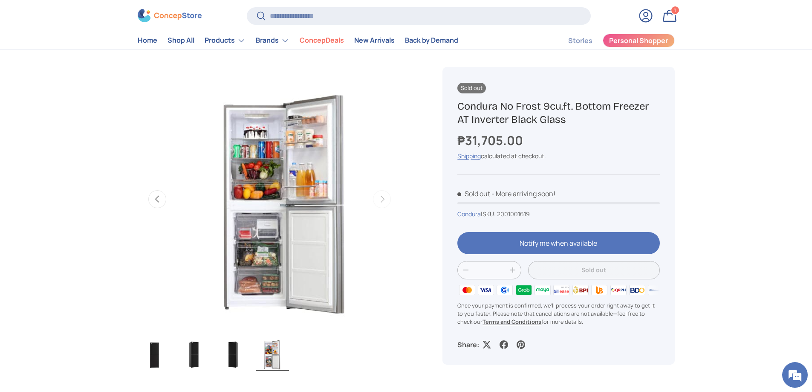
scroll to position [0, 793]
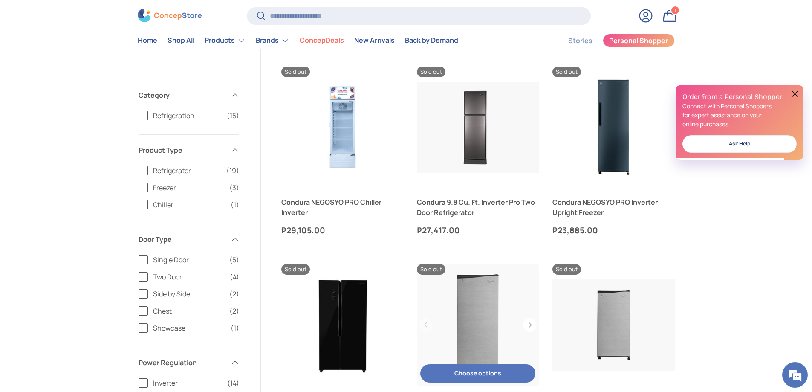
scroll to position [426, 0]
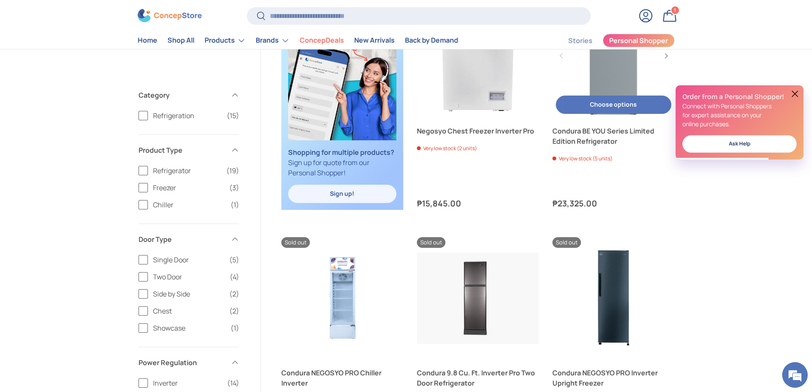
click at [629, 117] on link "Condura BE YOU Series Limited Edition Refrigerator" at bounding box center [613, 56] width 122 height 122
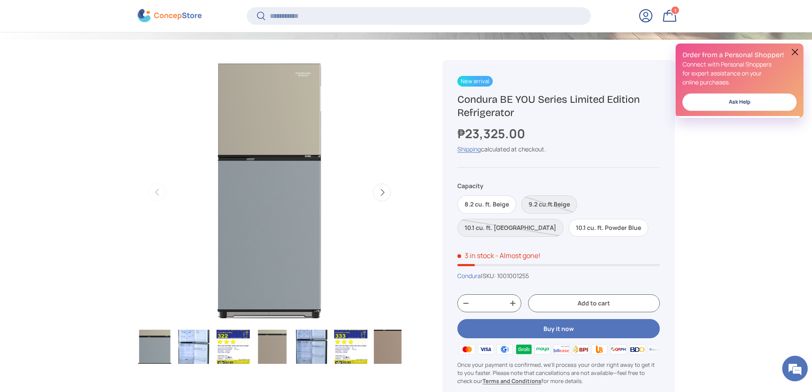
scroll to position [465, 0]
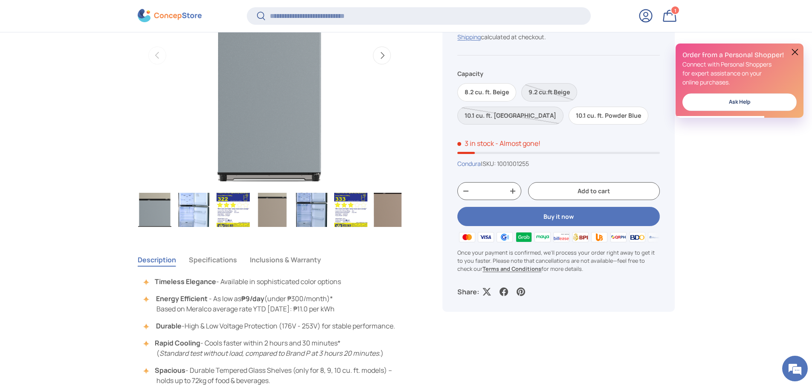
click at [197, 217] on img "Gallery Viewer" at bounding box center [193, 210] width 33 height 34
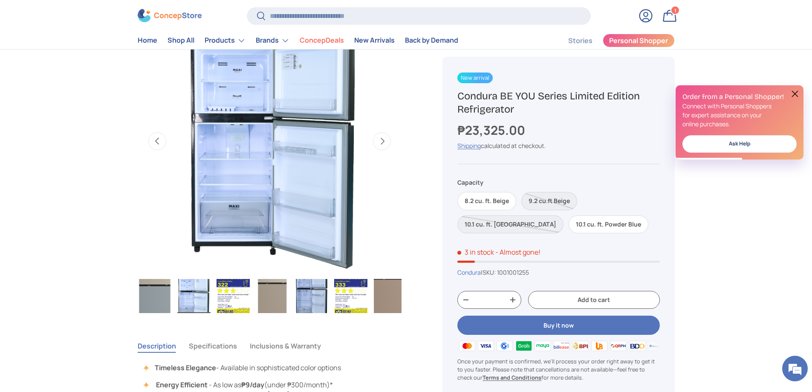
scroll to position [341, 0]
